Goal: Ask a question

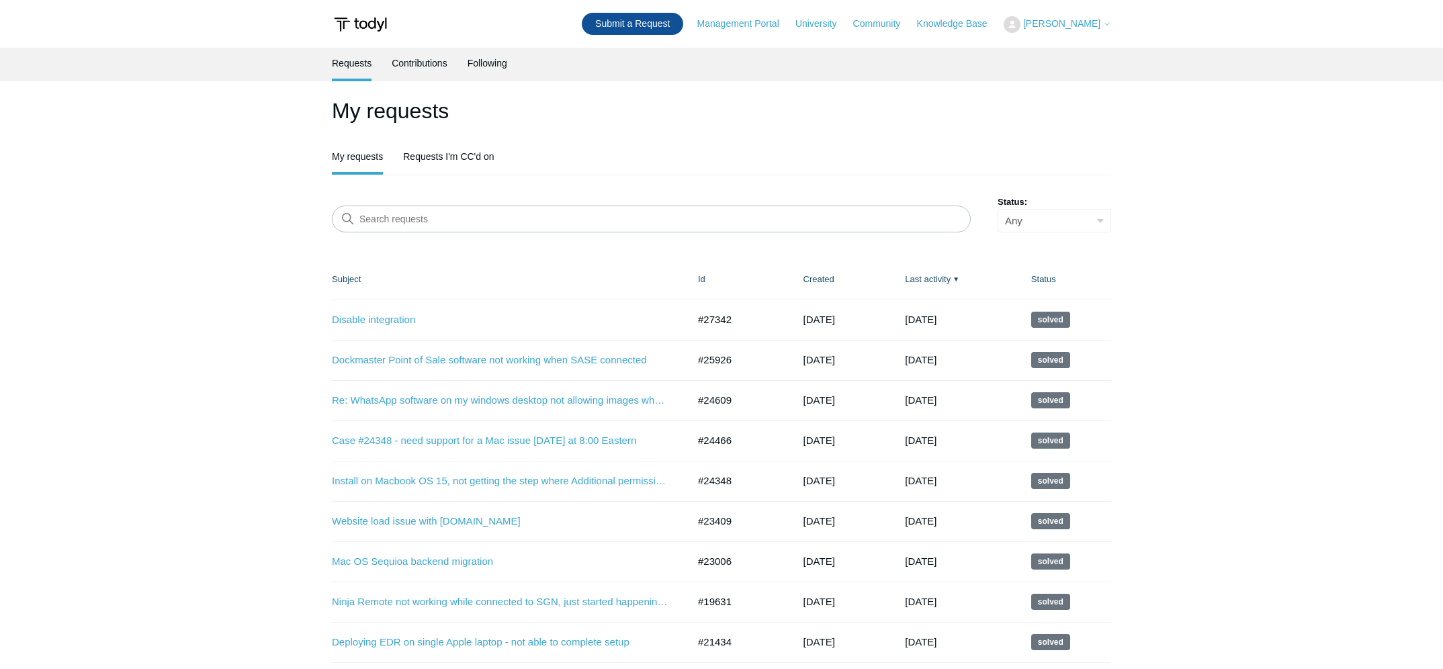
click at [674, 22] on link "Submit a Request" at bounding box center [632, 24] width 101 height 22
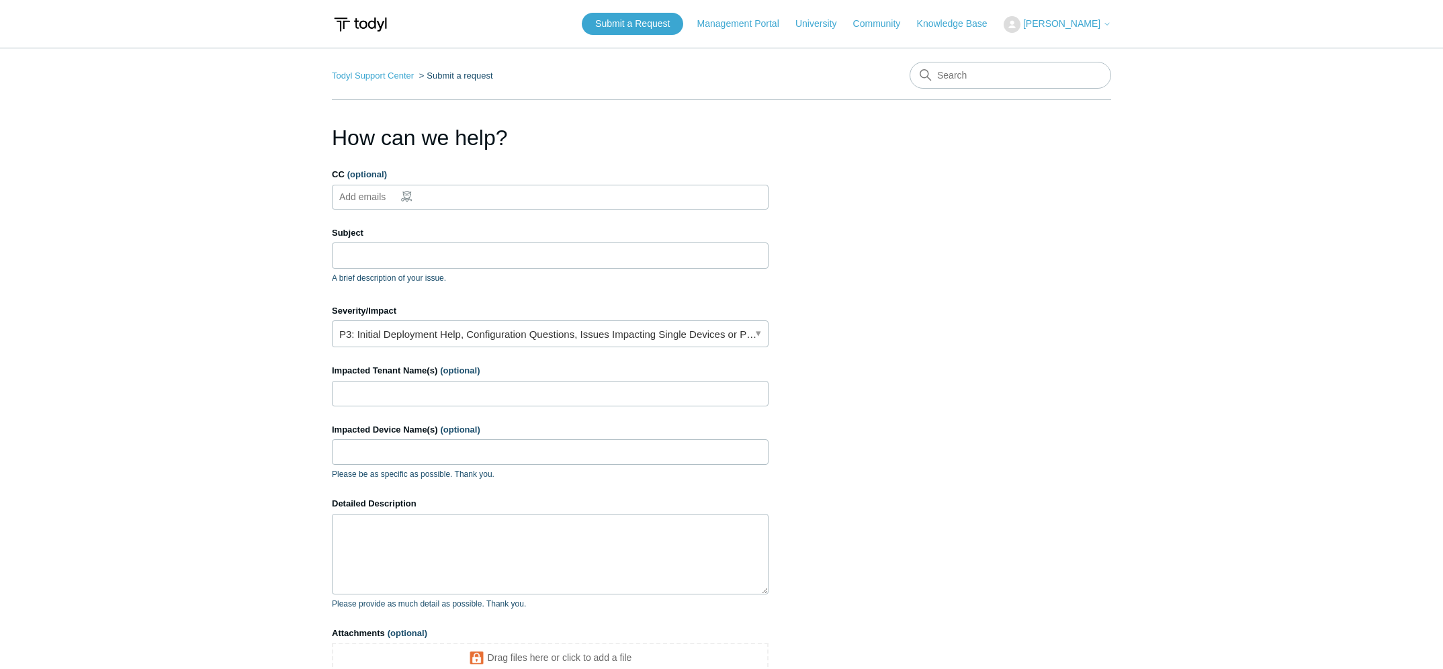
click at [465, 189] on ul "Add emails" at bounding box center [550, 197] width 437 height 25
type input "tammi@ironoakdefense.com"
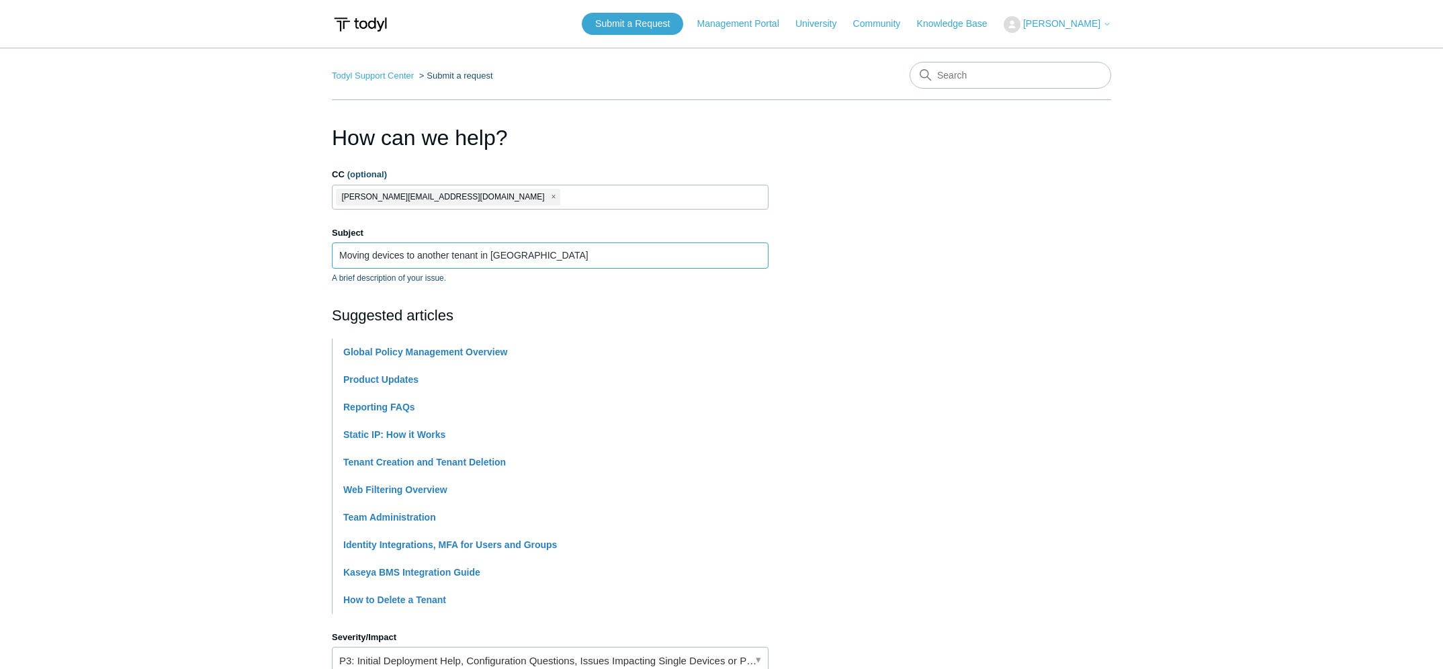
type input "Moving devices to another tenant in Todyl"
click at [1042, 509] on section "How can we help? CC (optional) tammi@ironoakdefense.com Subject Moving devices …" at bounding box center [721, 594] width 779 height 945
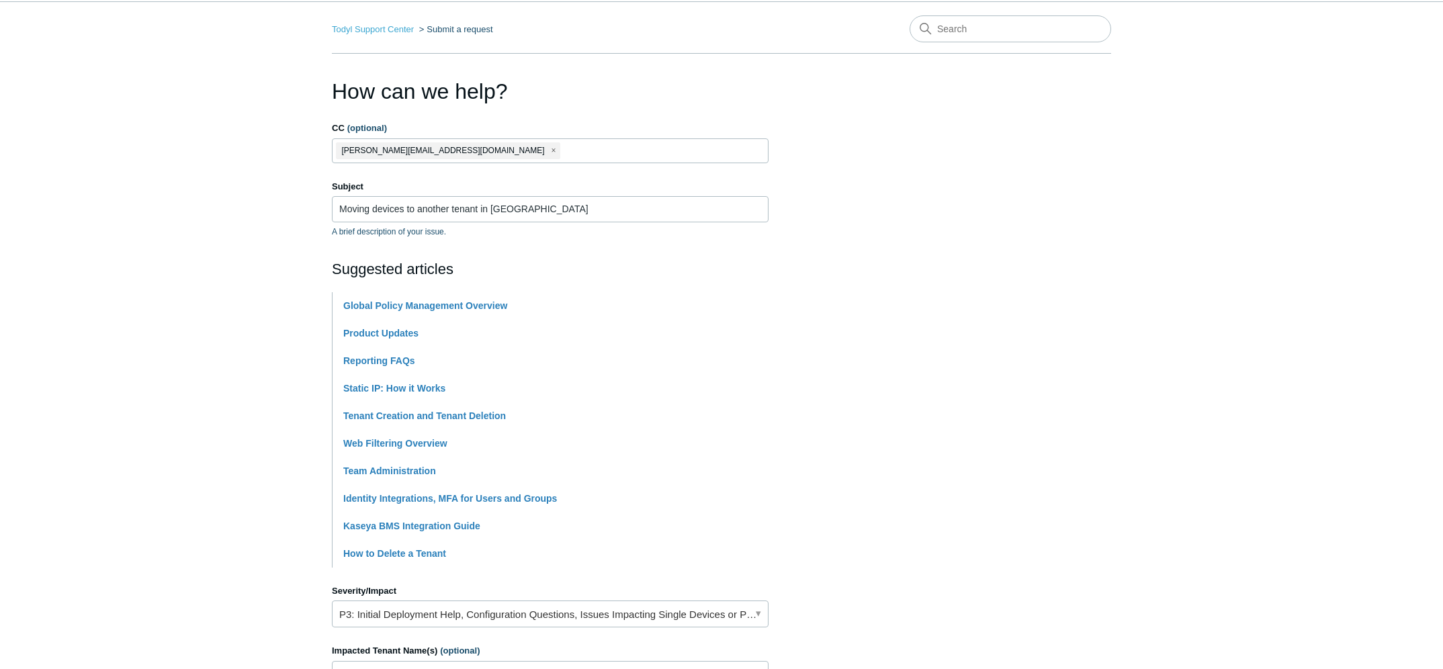
scroll to position [202, 0]
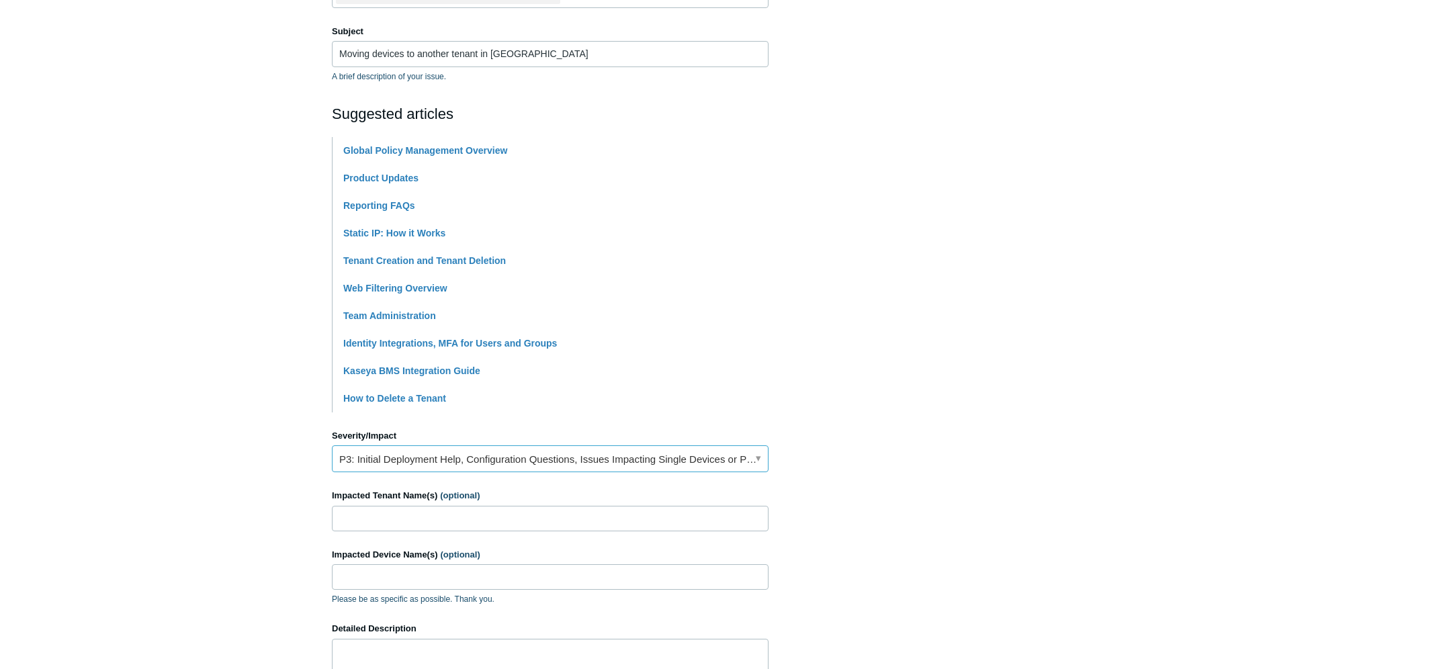
click at [418, 468] on link "P3: Initial Deployment Help, Configuration Questions, Issues Impacting Single D…" at bounding box center [550, 459] width 437 height 27
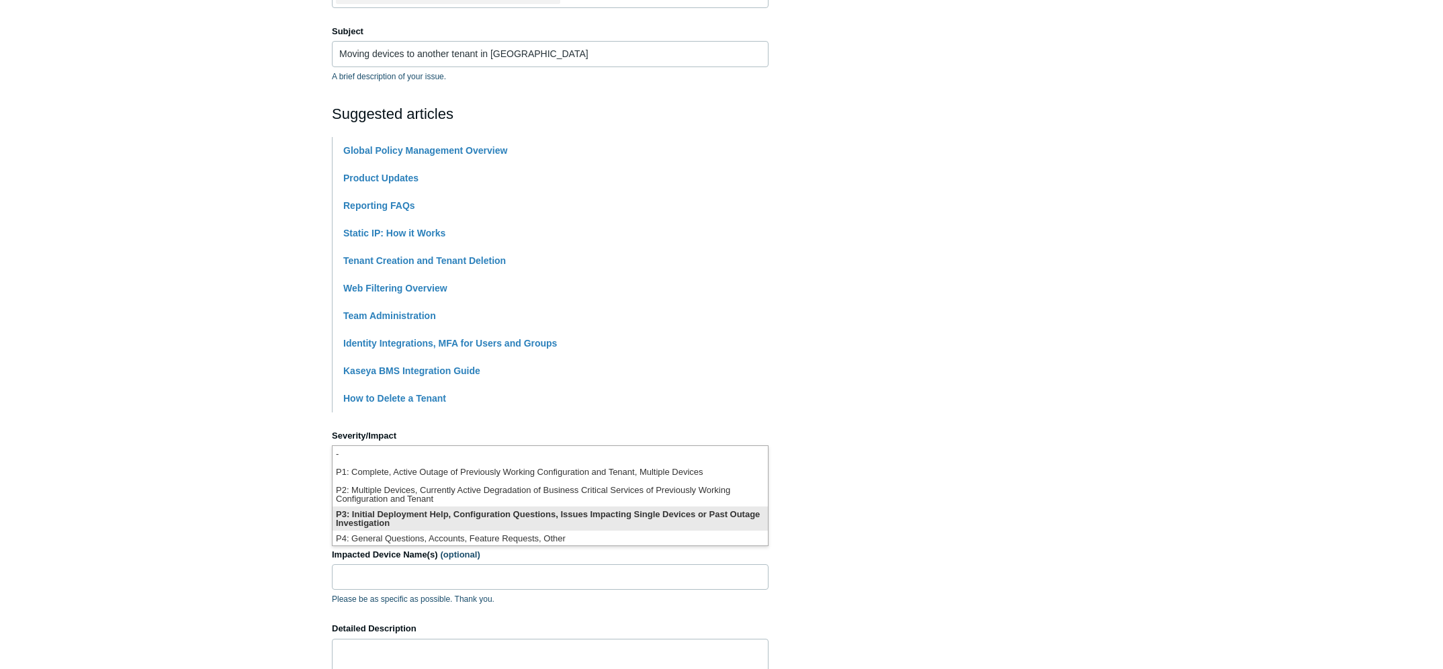
click at [407, 523] on li "P3: Initial Deployment Help, Configuration Questions, Issues Impacting Single D…" at bounding box center [550, 519] width 435 height 24
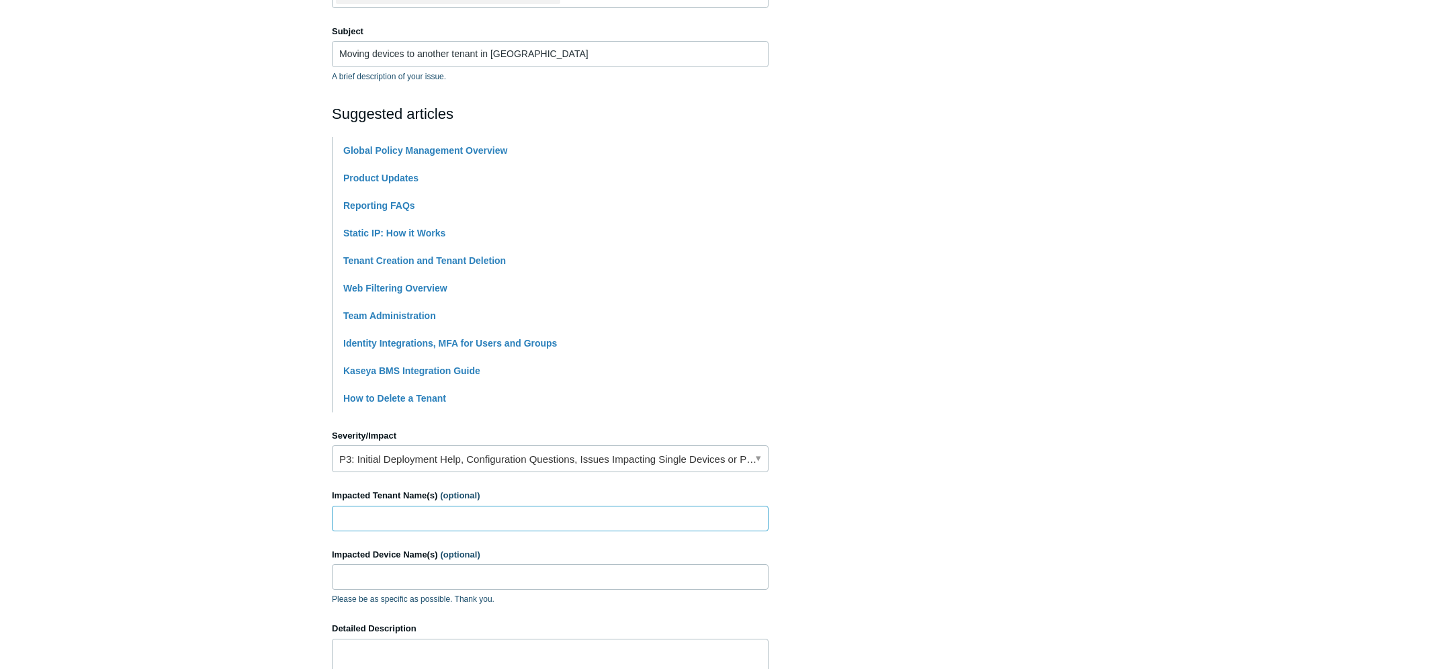
click at [404, 517] on input "Impacted Tenant Name(s) (optional)" at bounding box center [550, 519] width 437 height 26
type input "Windward marina group"
click at [474, 523] on input "Windward marina group" at bounding box center [550, 519] width 437 height 26
click at [510, 575] on input "Impacted Device Name(s) (optional)" at bounding box center [550, 577] width 437 height 26
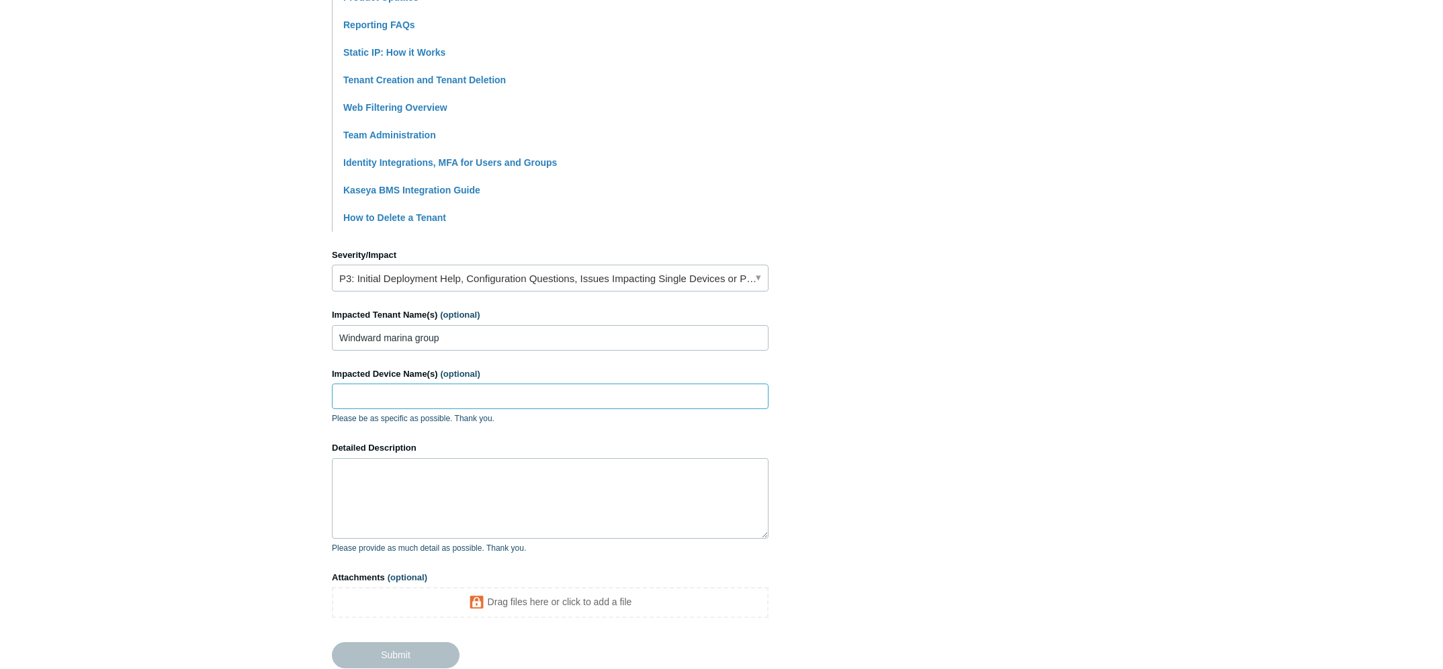
scroll to position [403, 0]
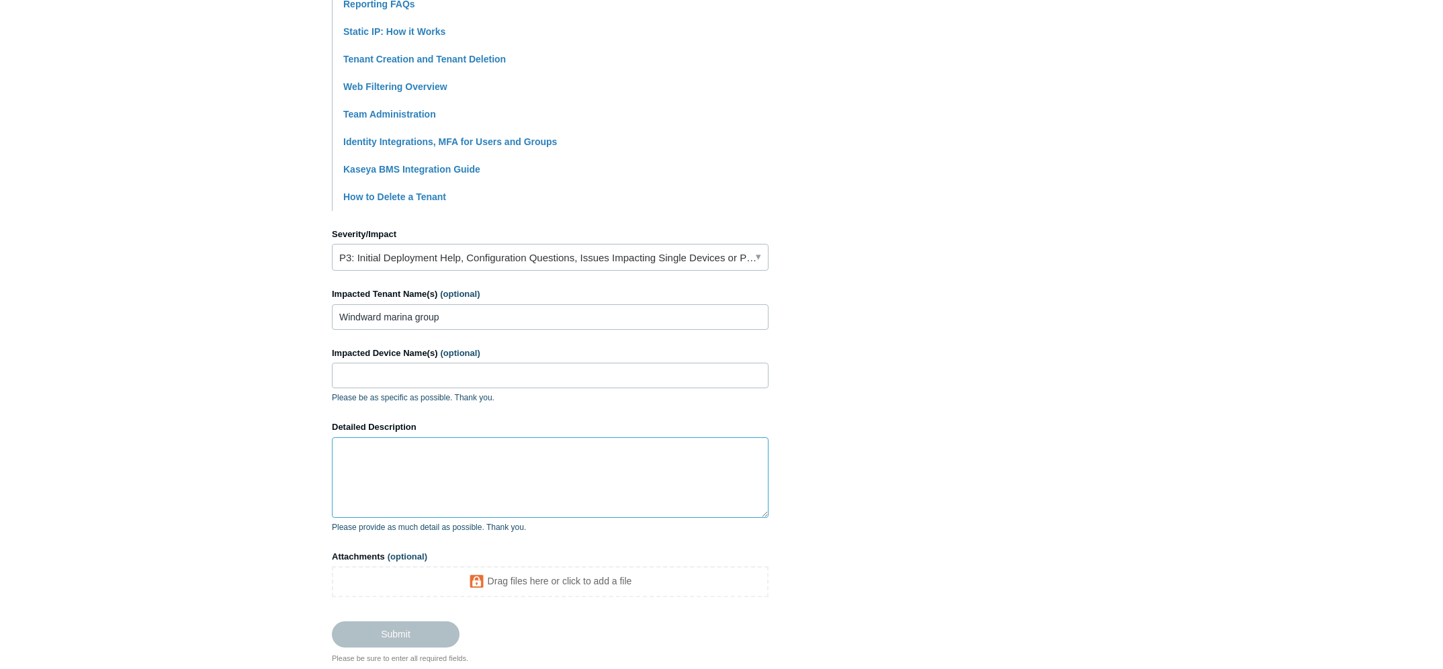
click at [624, 443] on textarea "Detailed Description" at bounding box center [550, 477] width 437 height 81
click at [350, 480] on textarea "Detailed Description" at bounding box center [550, 477] width 437 height 81
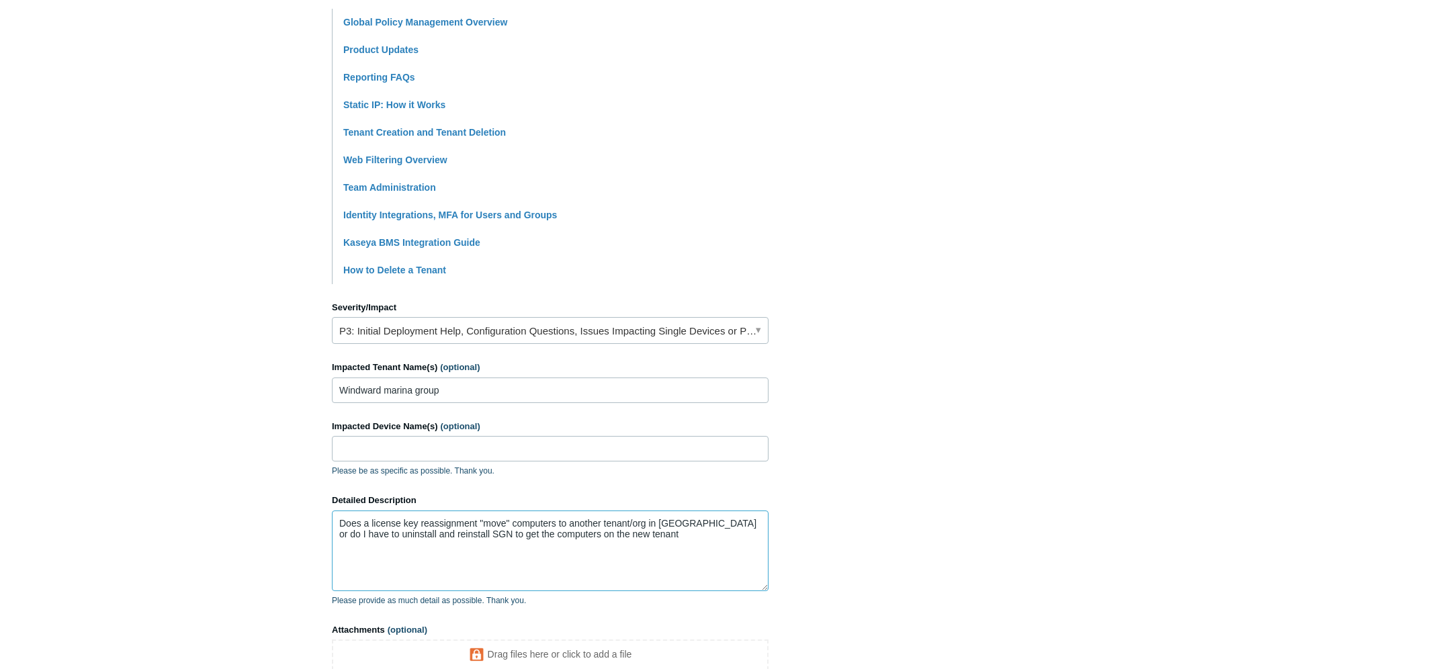
scroll to position [0, 0]
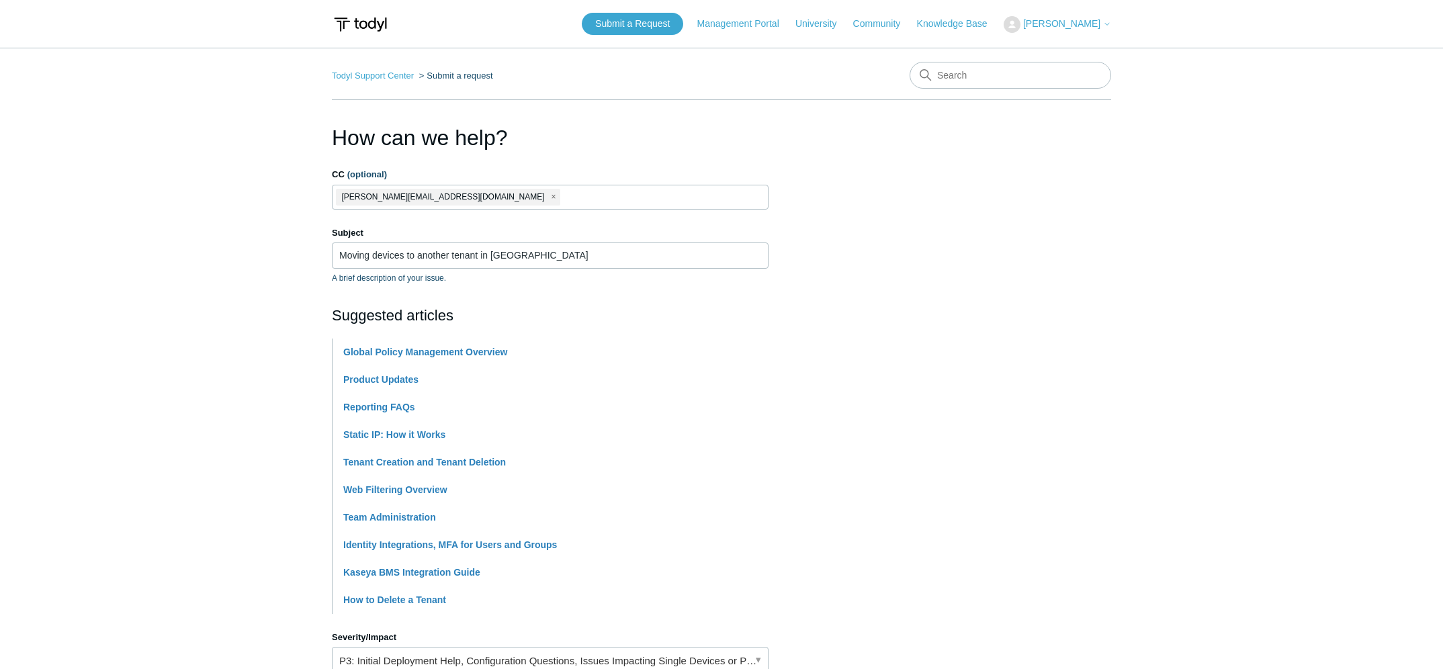
type textarea "Does a license key reassignment "move" computers to another tenant/org in Todyl…"
click at [563, 264] on input "Moving devices to another tenant in Todyl" at bounding box center [550, 256] width 437 height 26
click at [469, 251] on input "Moving devices to another tenant in Todyl" at bounding box center [550, 256] width 437 height 26
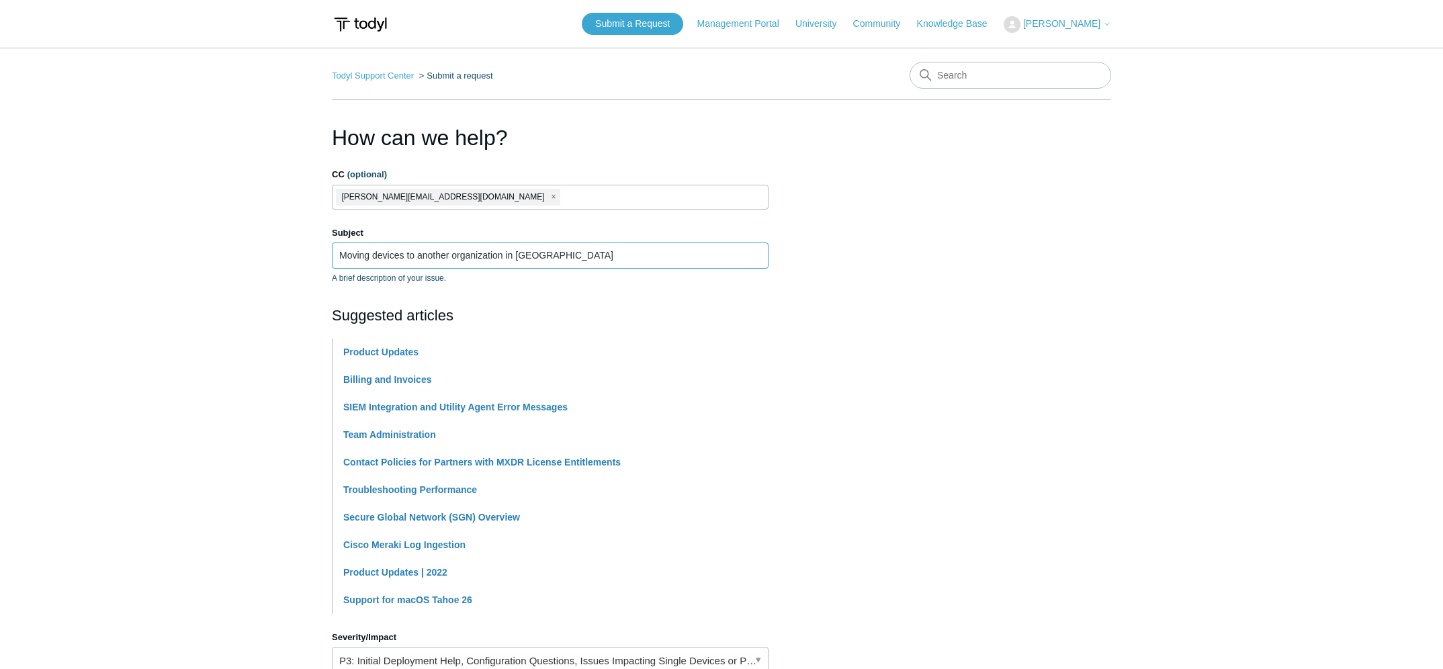
click at [483, 260] on input "Moving devices to another organization in Todyl" at bounding box center [550, 256] width 437 height 26
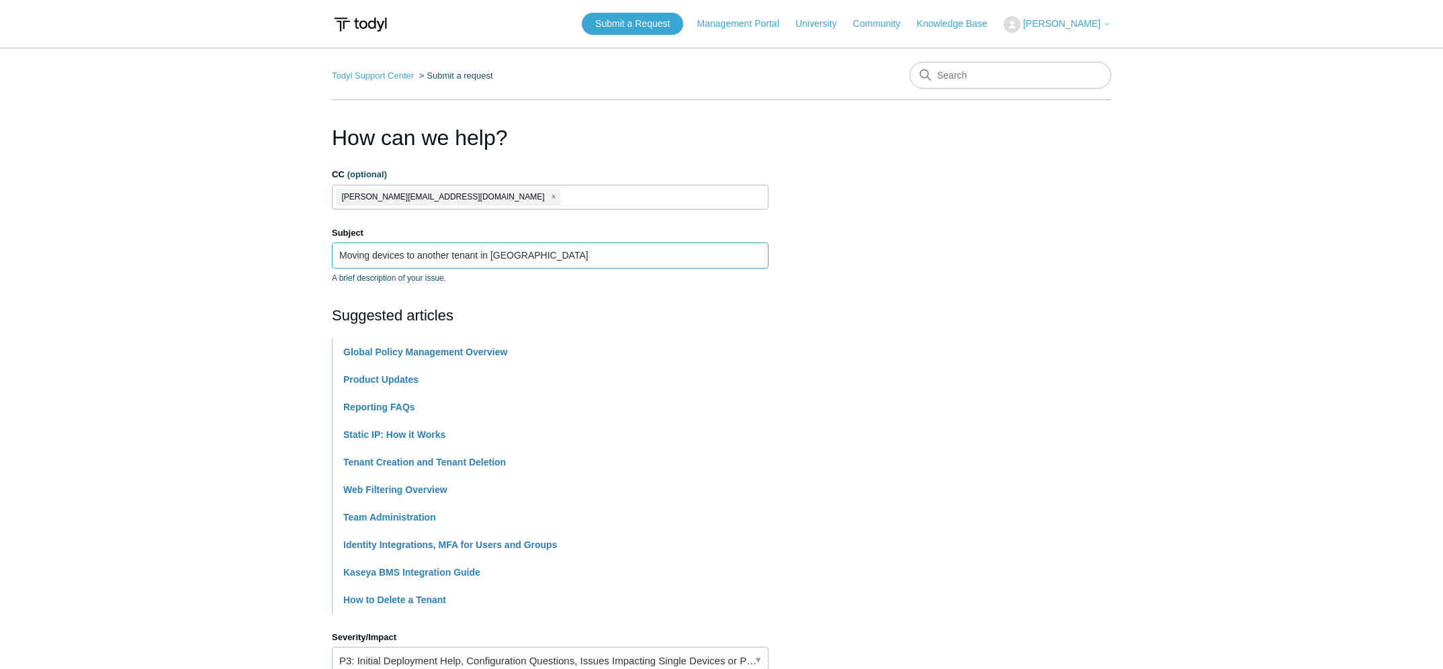
click at [476, 262] on input "Moving devices to another tenant in Todyl" at bounding box center [550, 256] width 437 height 26
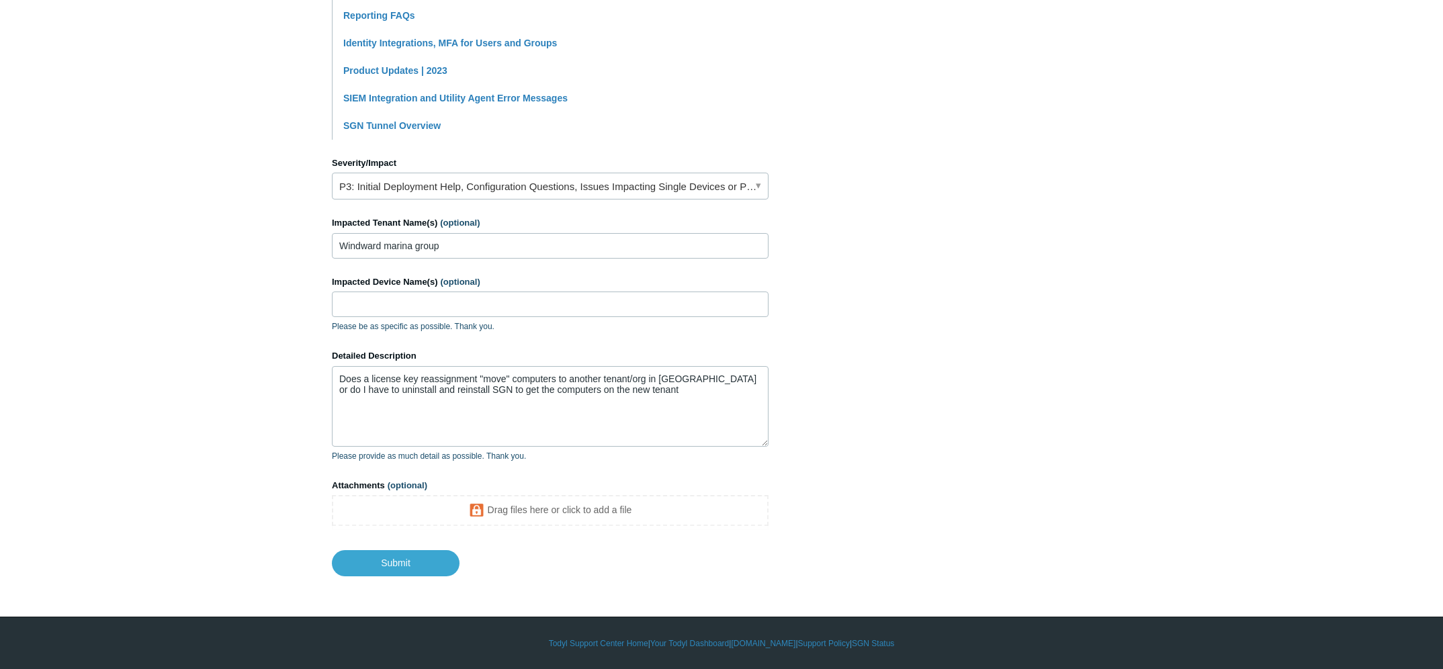
scroll to position [475, 0]
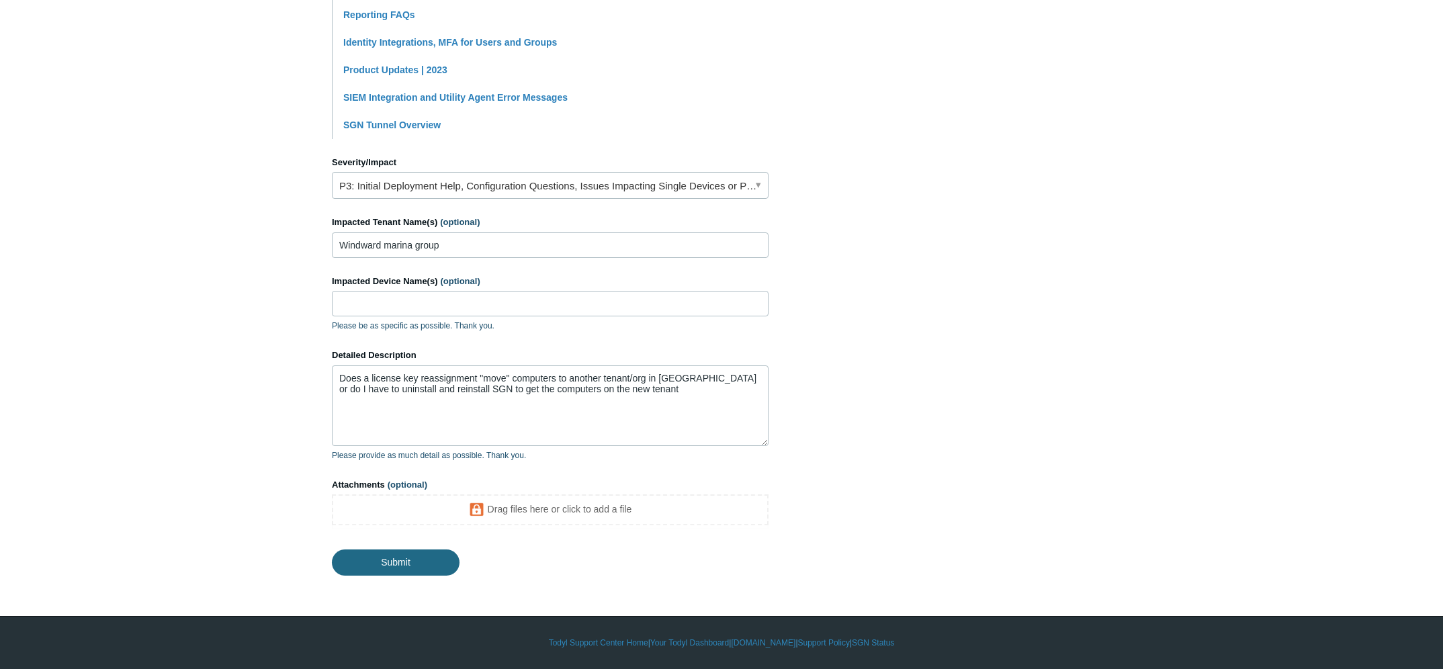
type input "Moving devices to another tenant within Todyl"
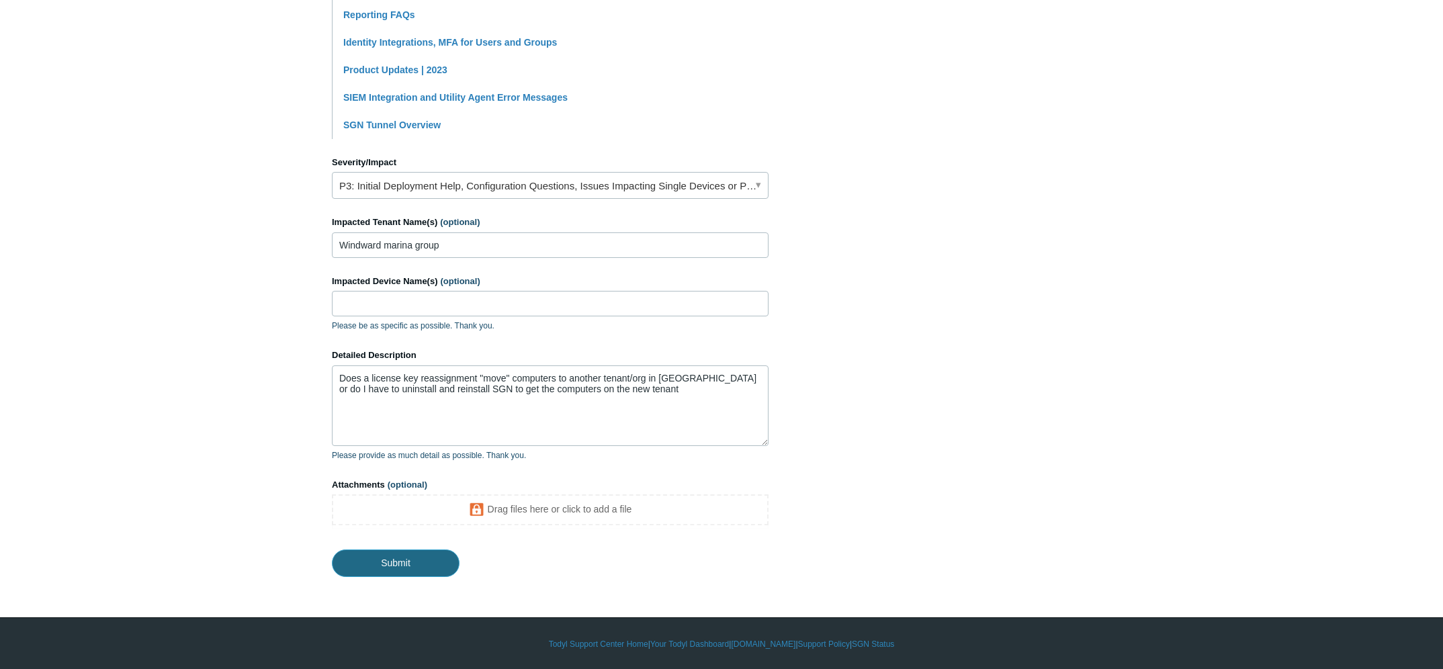
click at [400, 564] on input "Submit" at bounding box center [396, 563] width 128 height 27
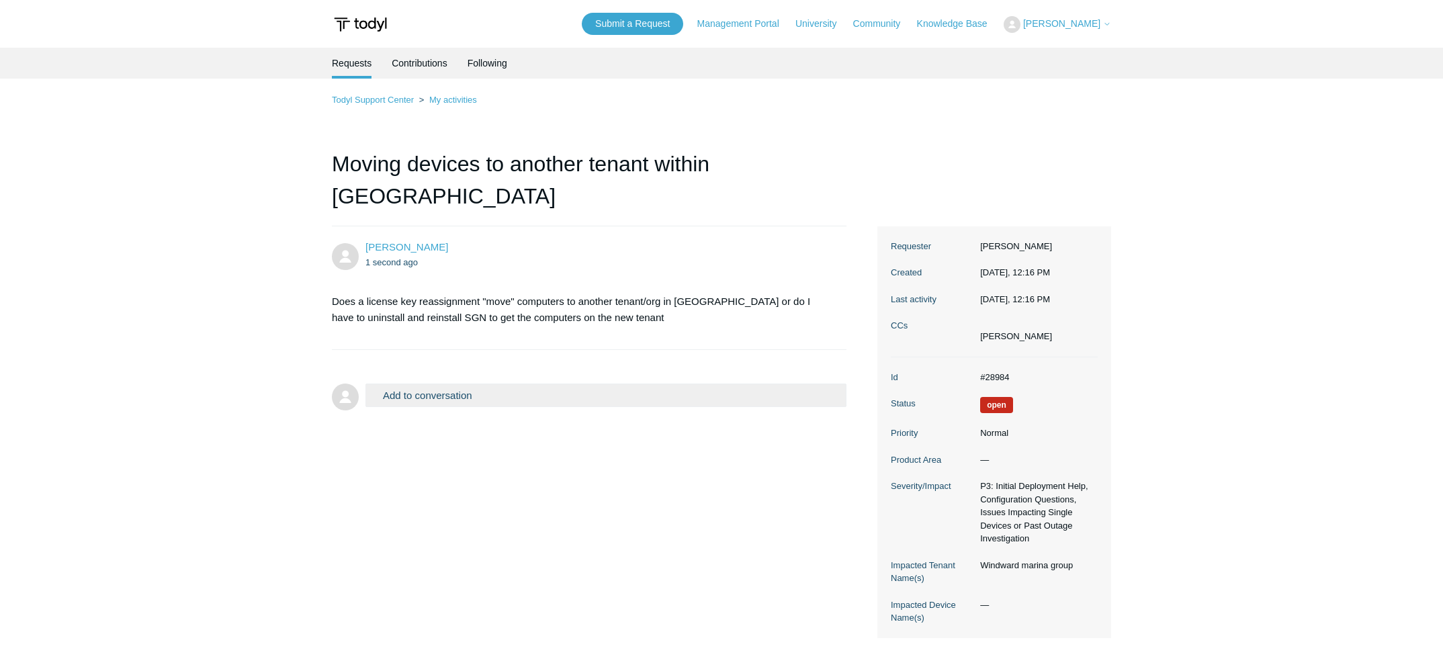
click at [157, 352] on main "Requests Contributions Following Todyl Support Center My activities Moving devi…" at bounding box center [721, 349] width 1443 height 602
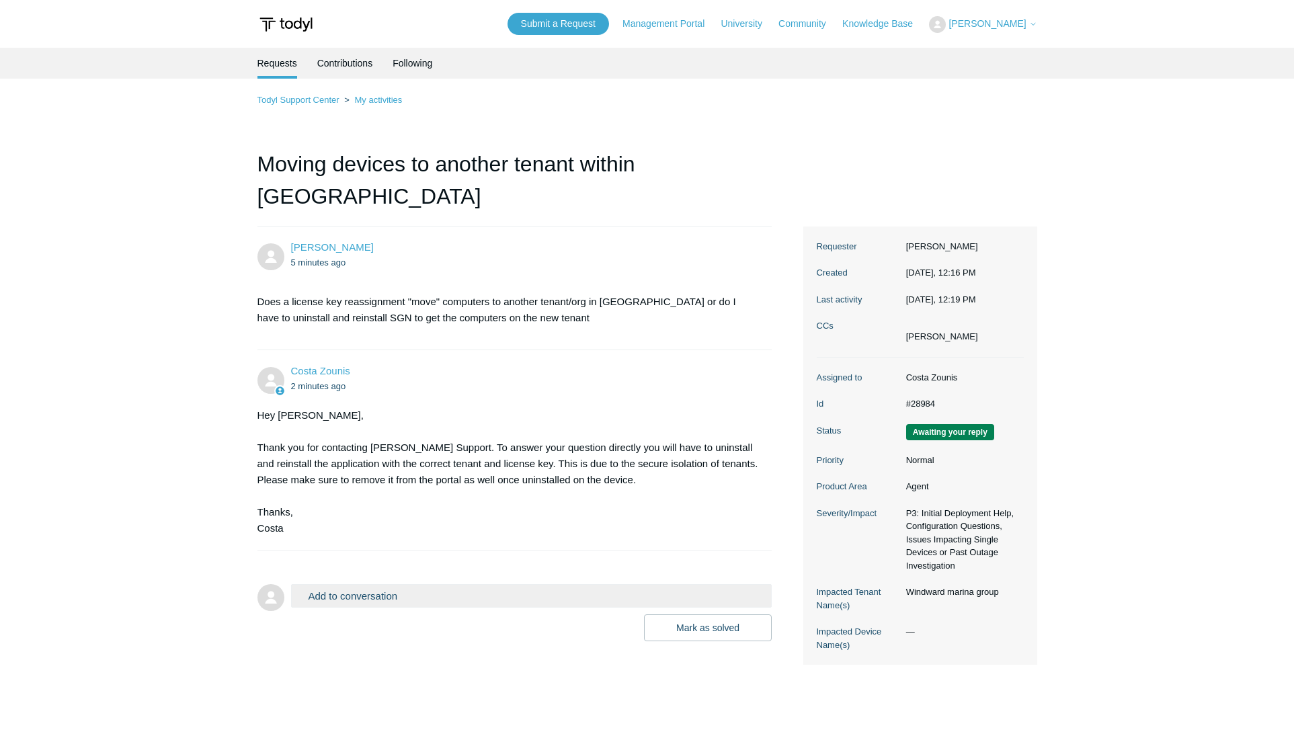
click at [90, 147] on main "Requests Contributions Following Todyl Support Center My activities Moving devi…" at bounding box center [647, 378] width 1294 height 661
